Goal: Find contact information: Find contact information

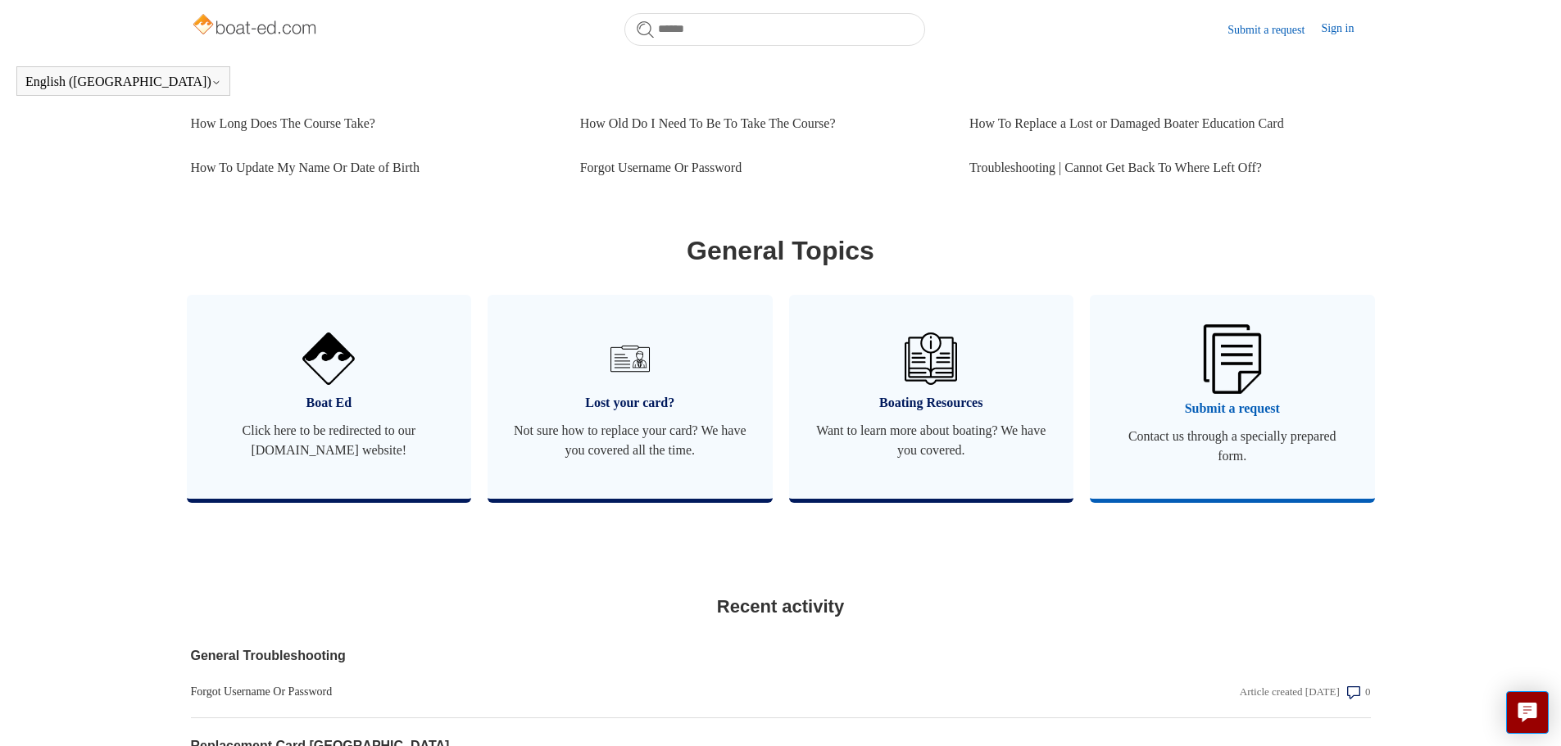
scroll to position [784, 0]
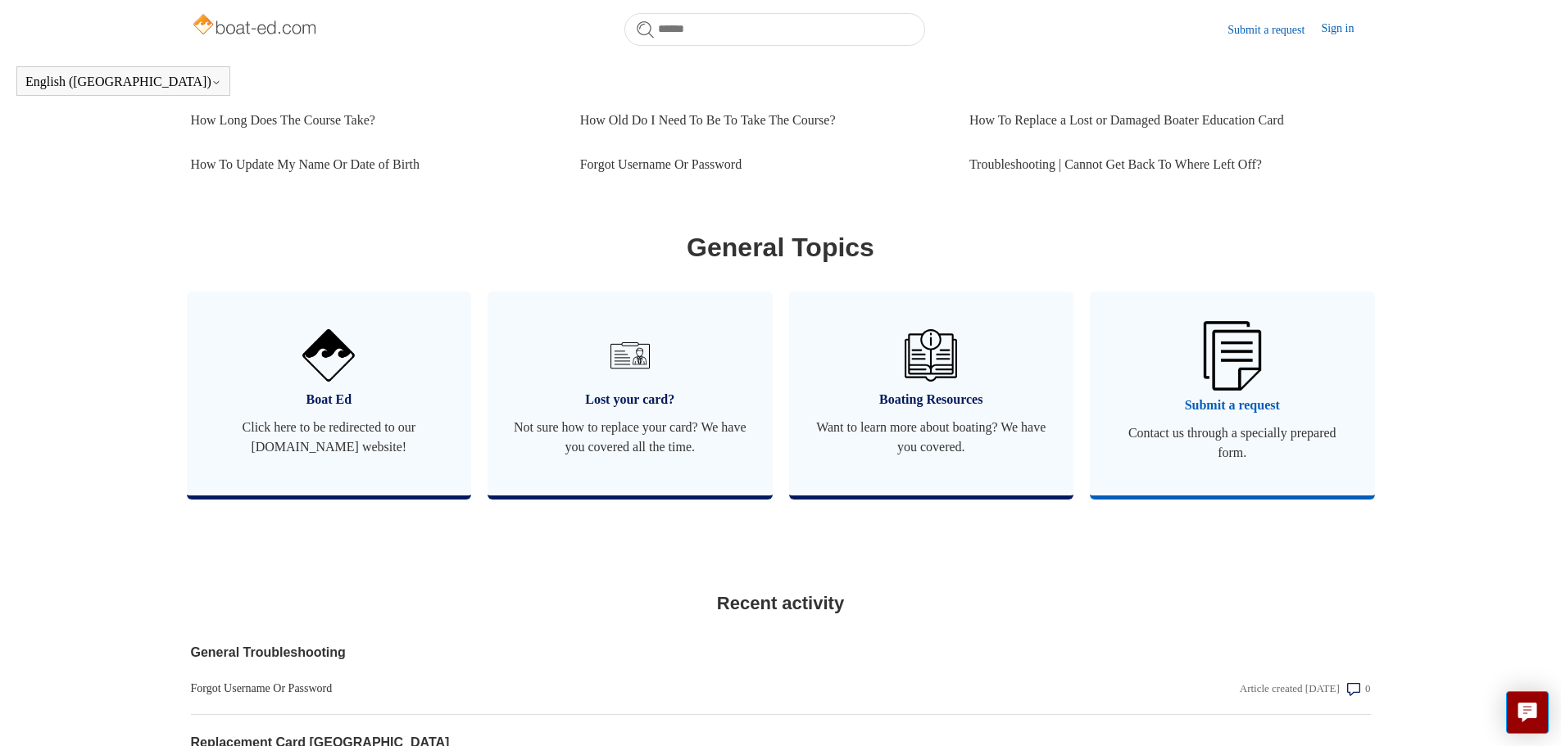
click at [1251, 377] on img at bounding box center [1232, 355] width 57 height 69
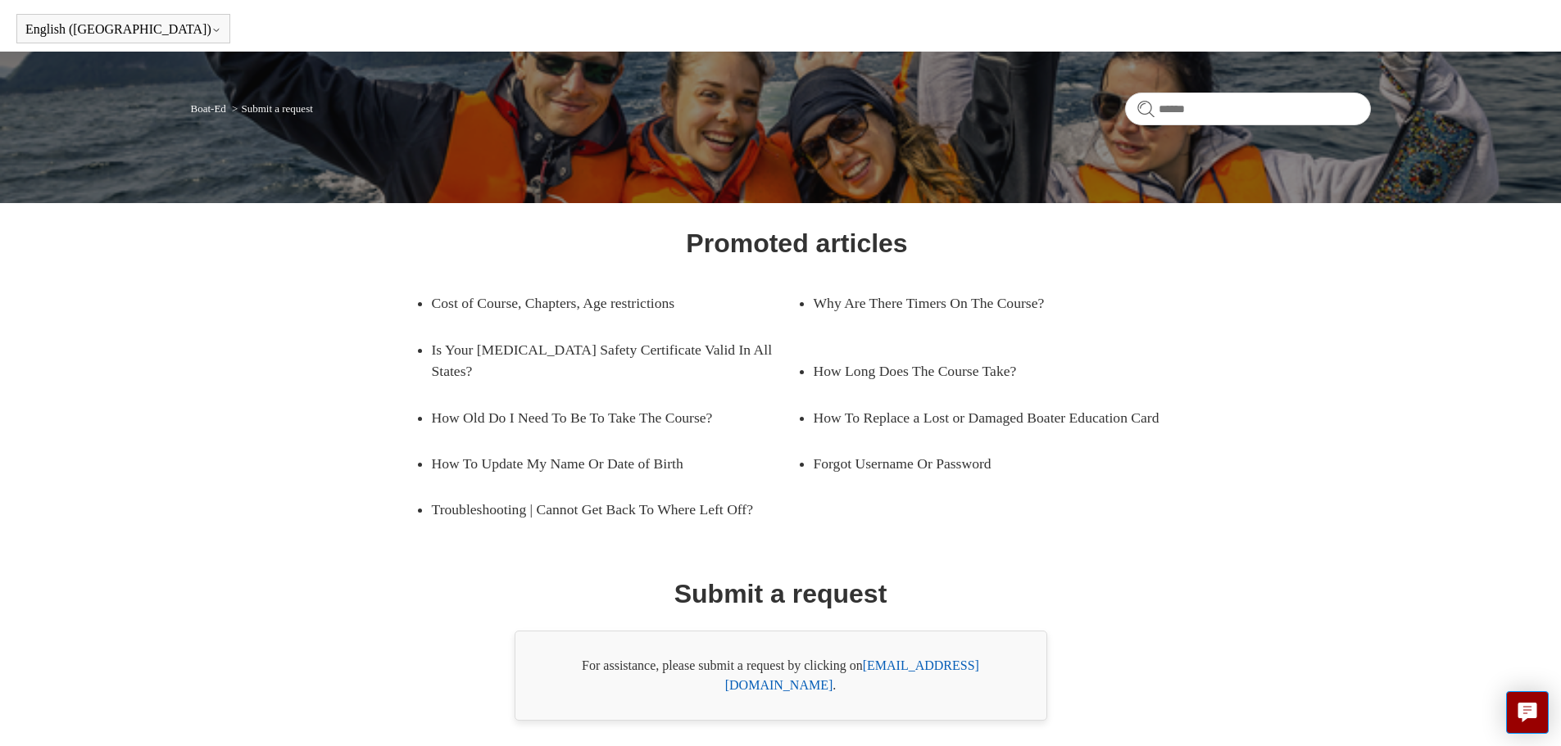
scroll to position [93, 0]
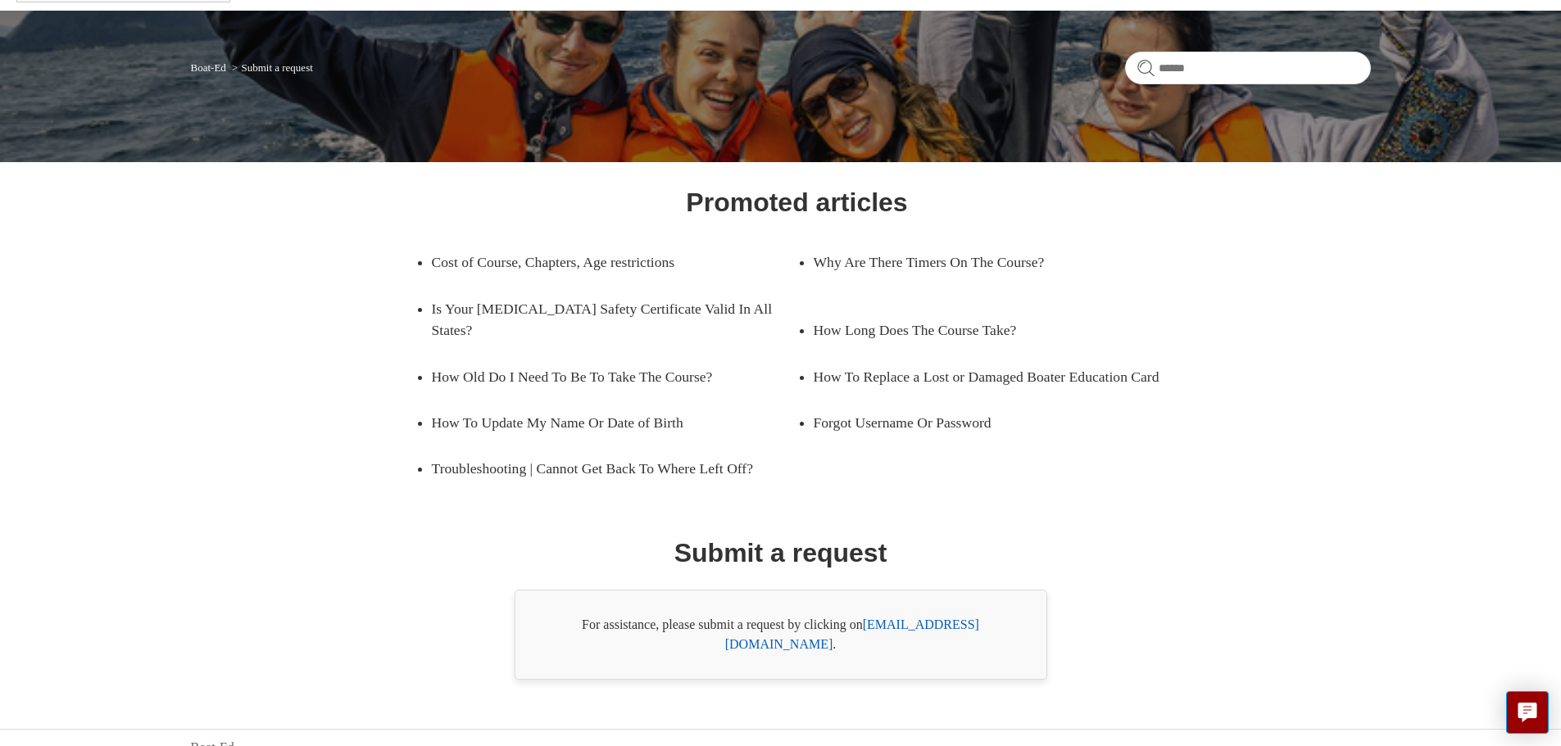
click at [964, 625] on link "[EMAIL_ADDRESS][DOMAIN_NAME]" at bounding box center [852, 635] width 254 height 34
click at [1083, 488] on ul "Cost of Course, Chapters, Age restrictions Why Are There Timers On The Course? …" at bounding box center [797, 365] width 796 height 252
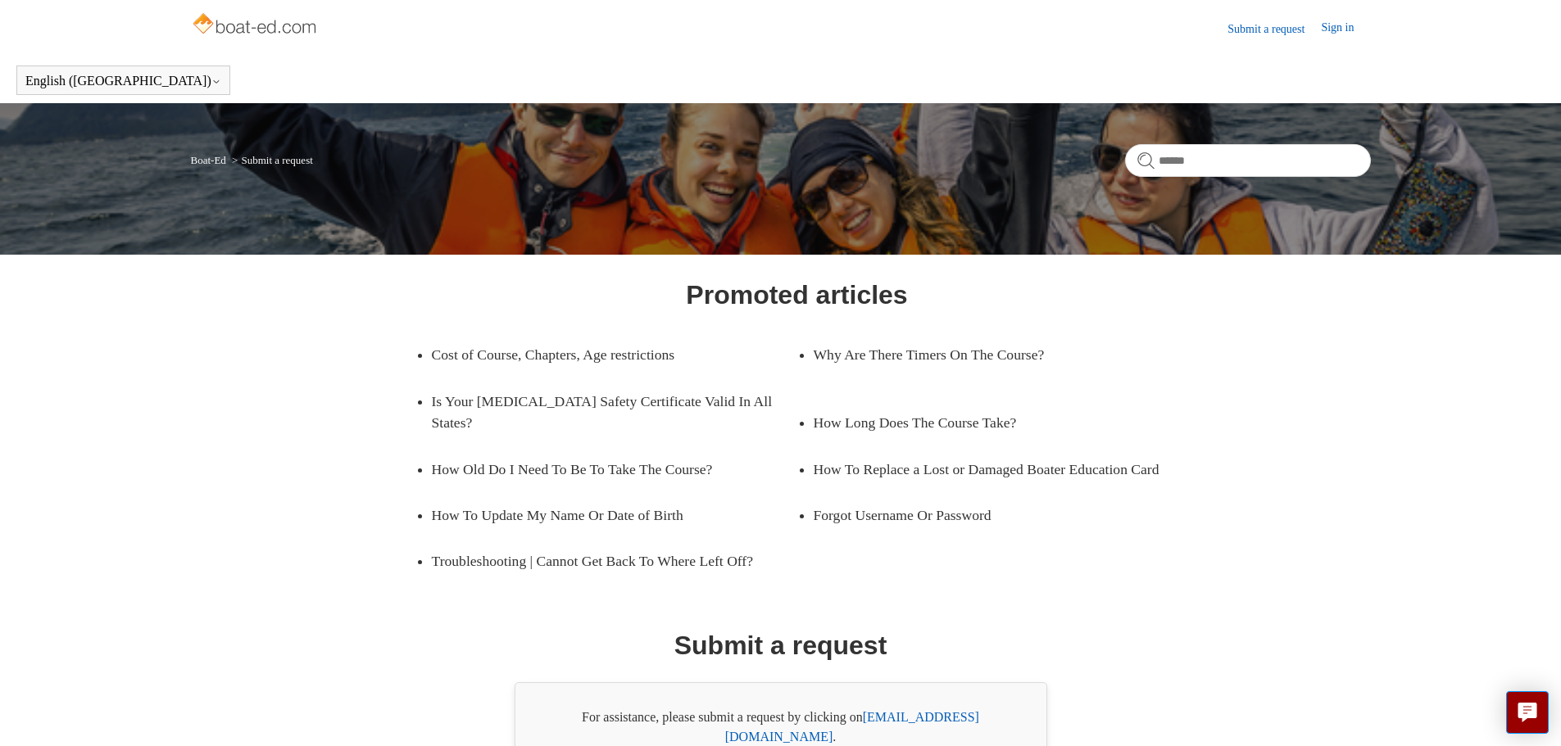
scroll to position [0, 0]
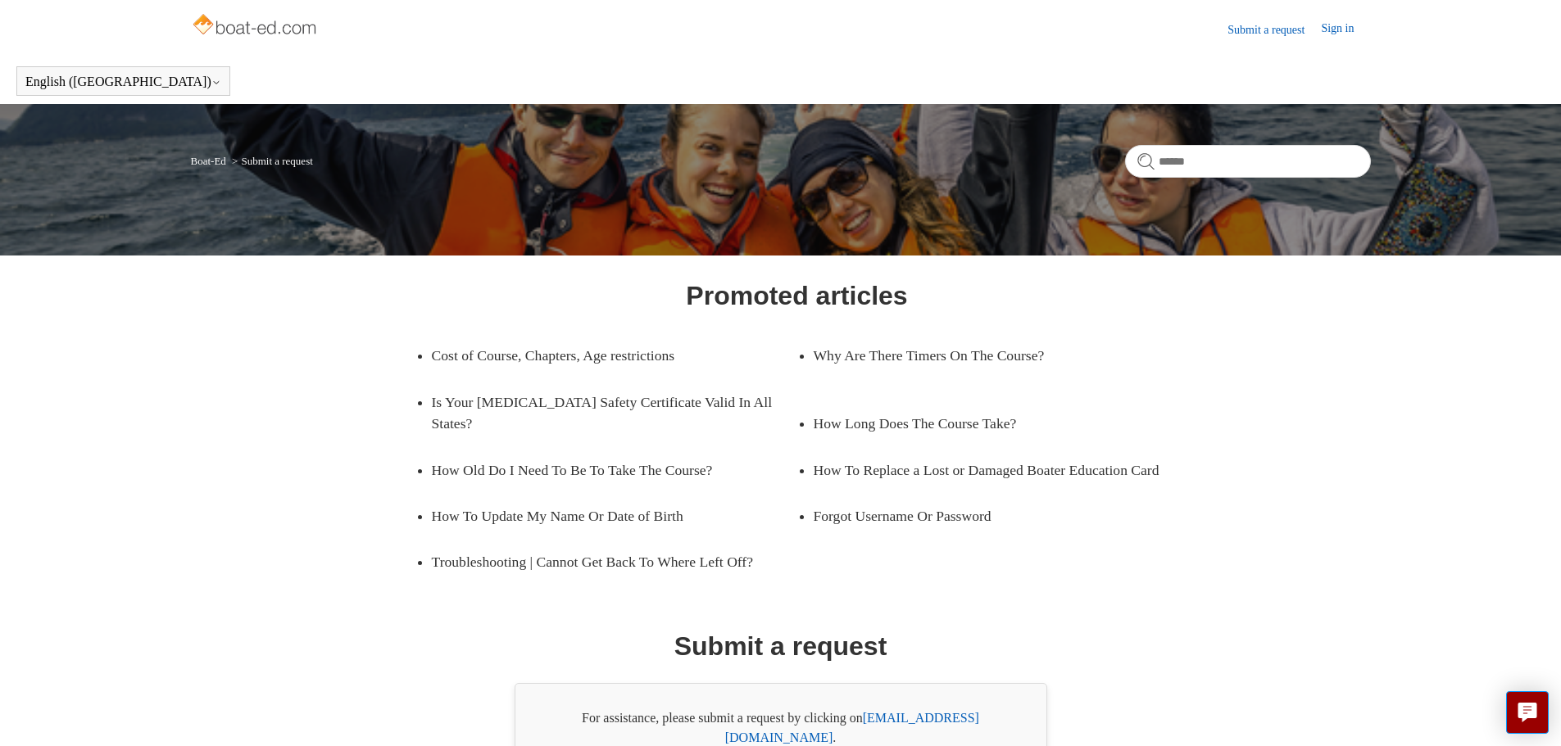
click at [1254, 34] on link "Submit a request" at bounding box center [1273, 29] width 93 height 17
click at [1258, 34] on link "Submit a request" at bounding box center [1273, 29] width 93 height 17
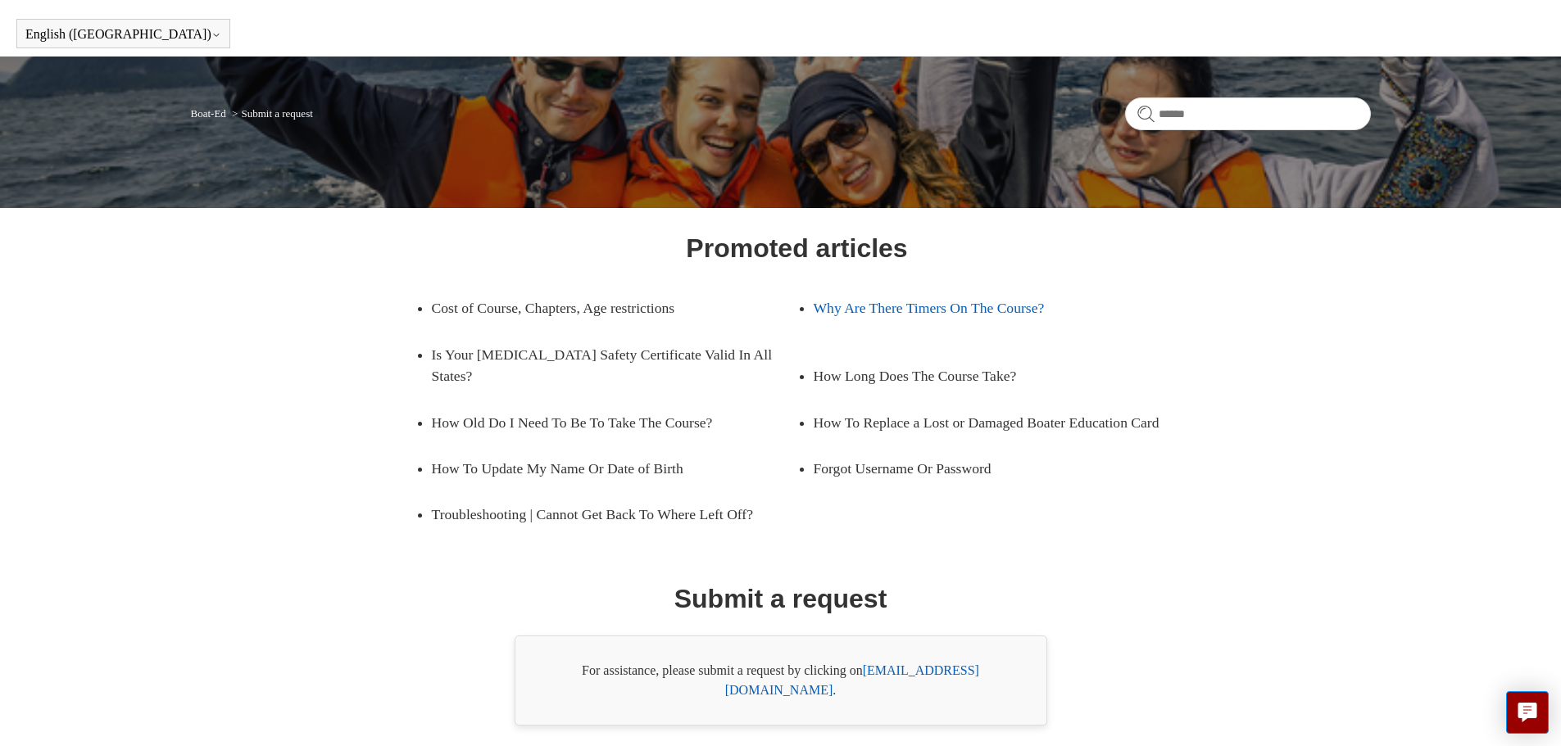
scroll to position [93, 0]
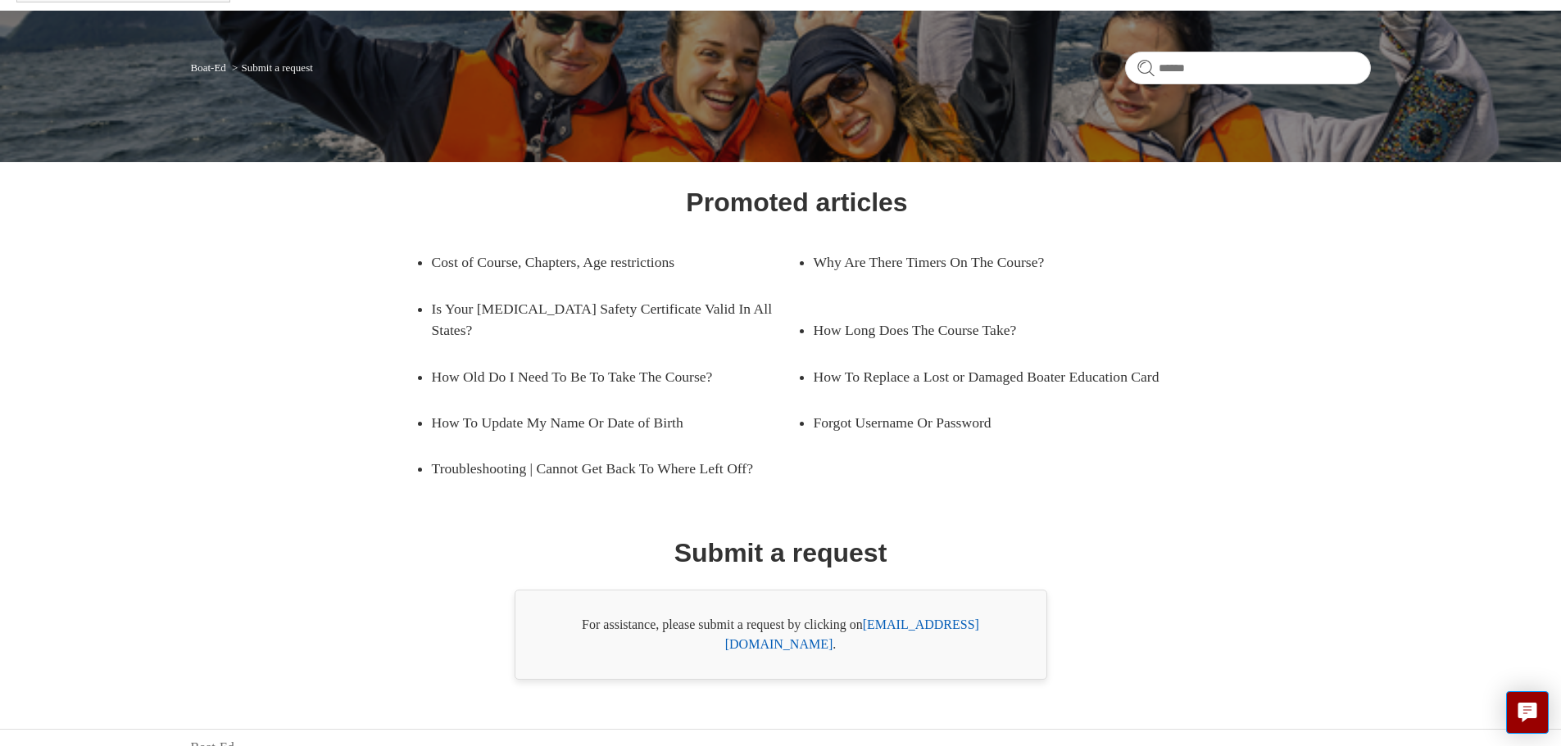
click at [971, 625] on link "[EMAIL_ADDRESS][DOMAIN_NAME]" at bounding box center [852, 635] width 254 height 34
click at [1524, 710] on icon "Live chat" at bounding box center [1527, 710] width 8 height 7
